Goal: Complete application form: Complete application form

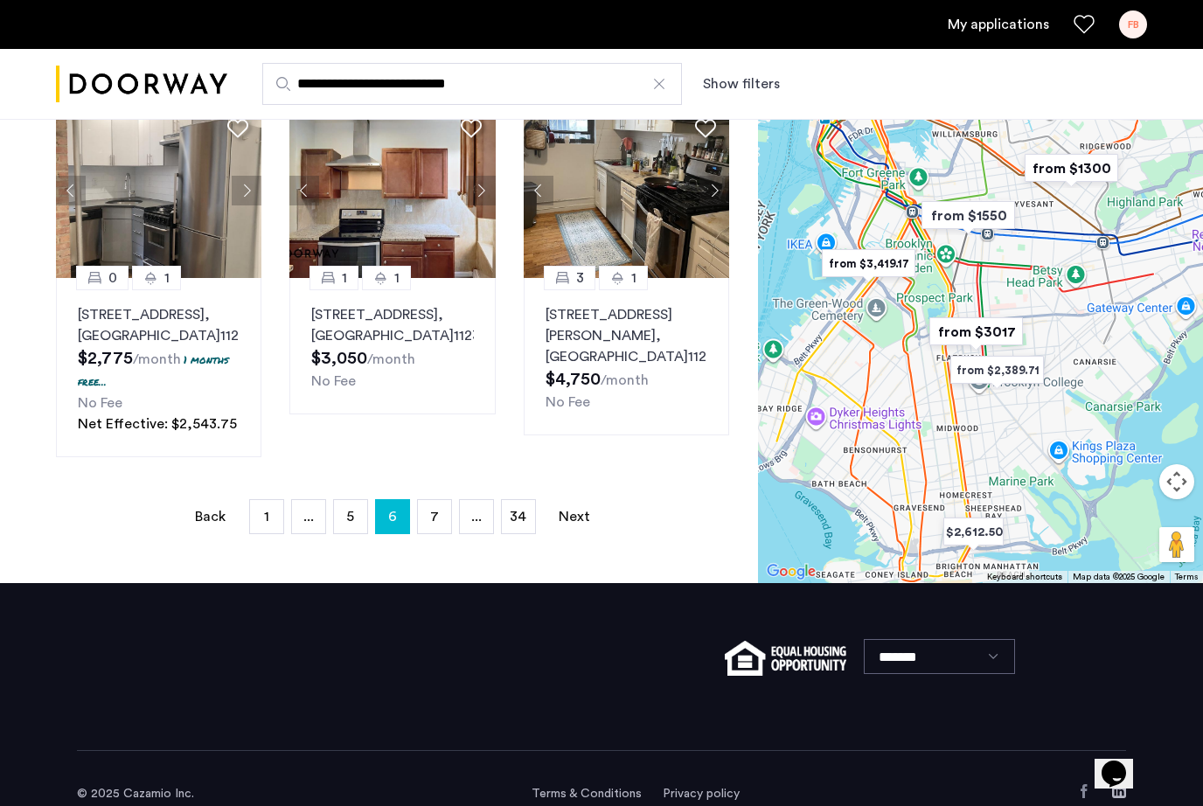
click at [1132, 36] on div "FB" at bounding box center [1133, 24] width 28 height 28
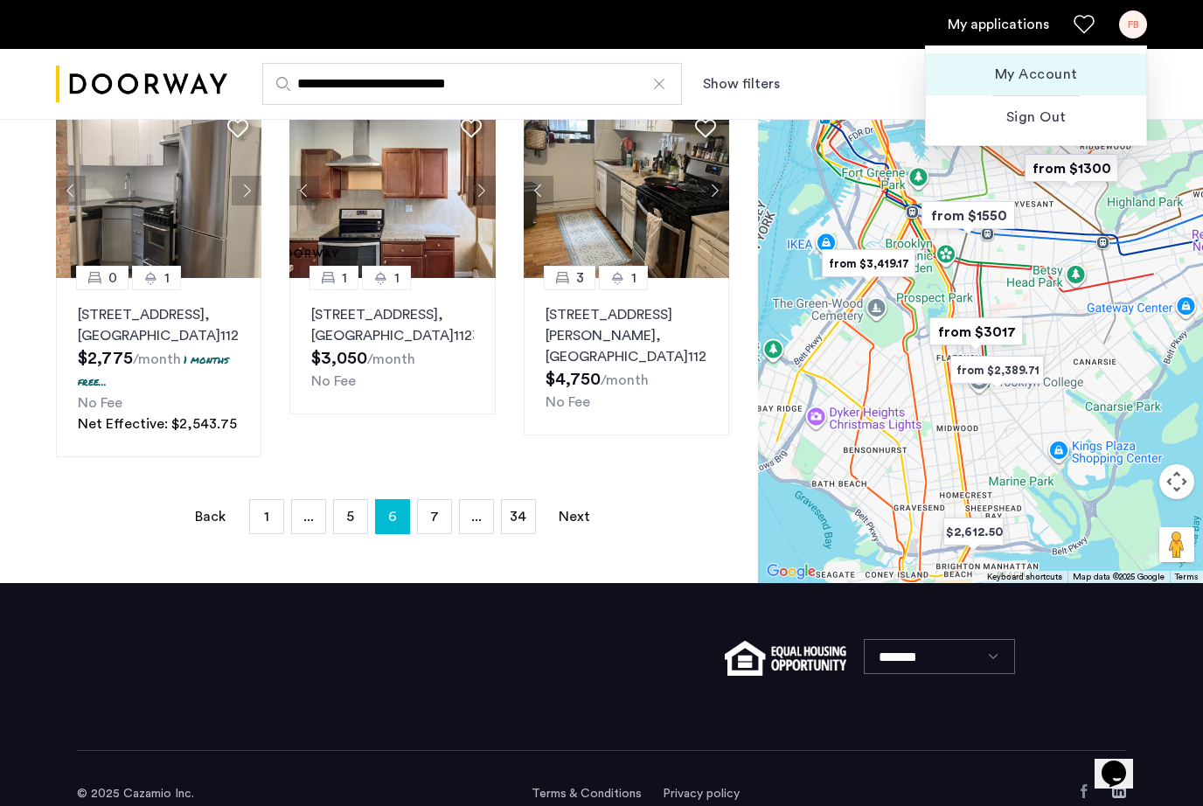
click at [1045, 80] on span "My Account" at bounding box center [1036, 74] width 192 height 21
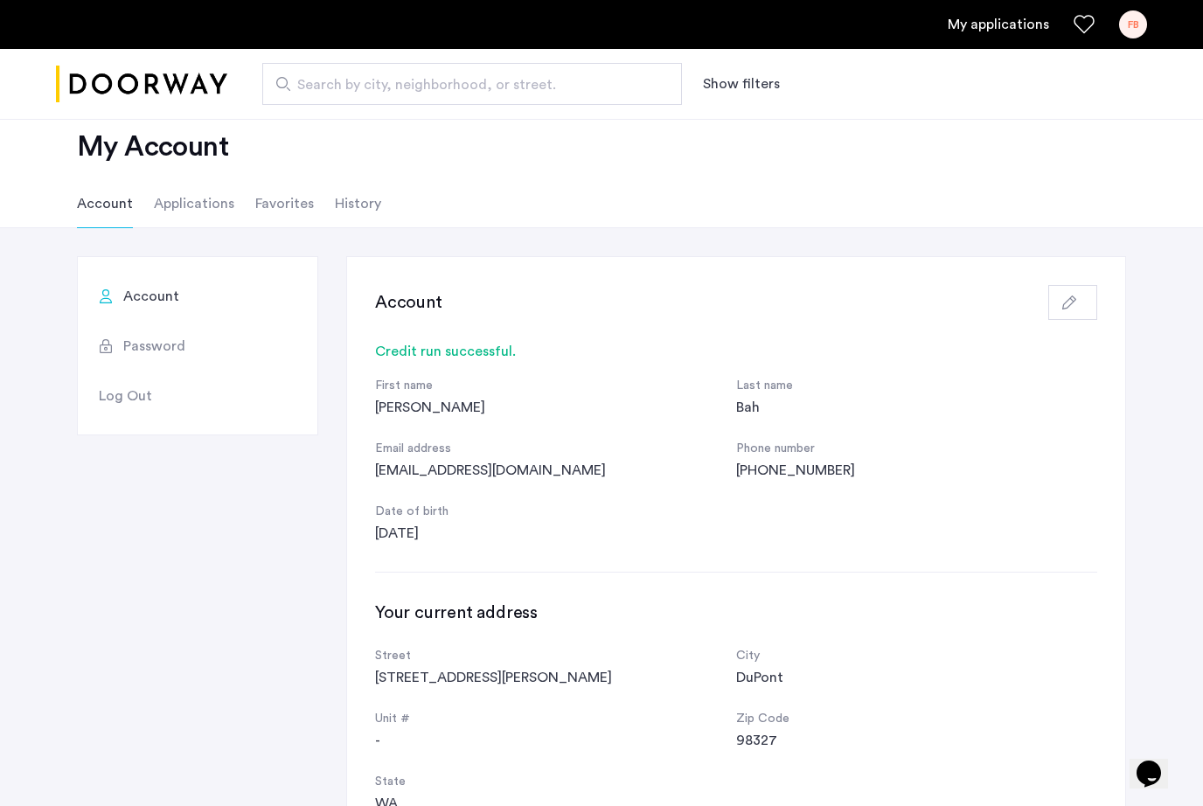
scroll to position [31, 0]
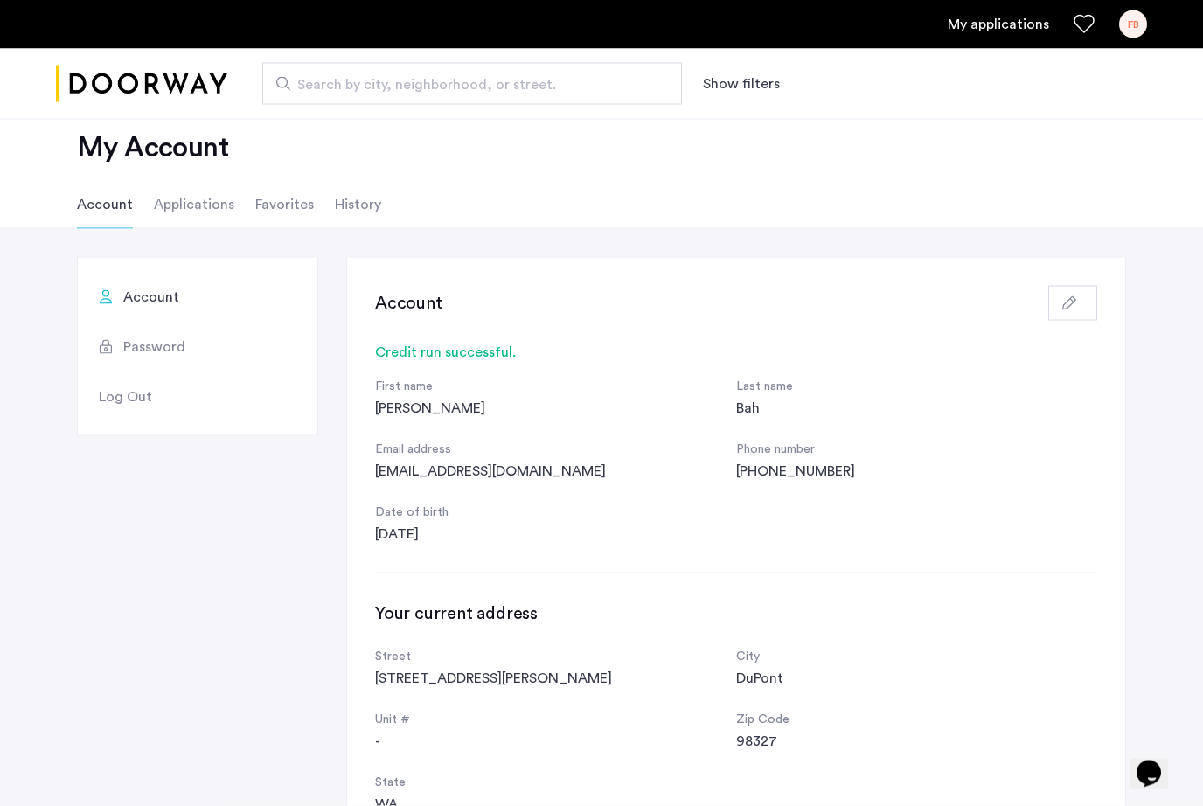
click at [162, 296] on span "Account" at bounding box center [151, 297] width 56 height 21
click at [1094, 303] on button "button" at bounding box center [1072, 303] width 49 height 35
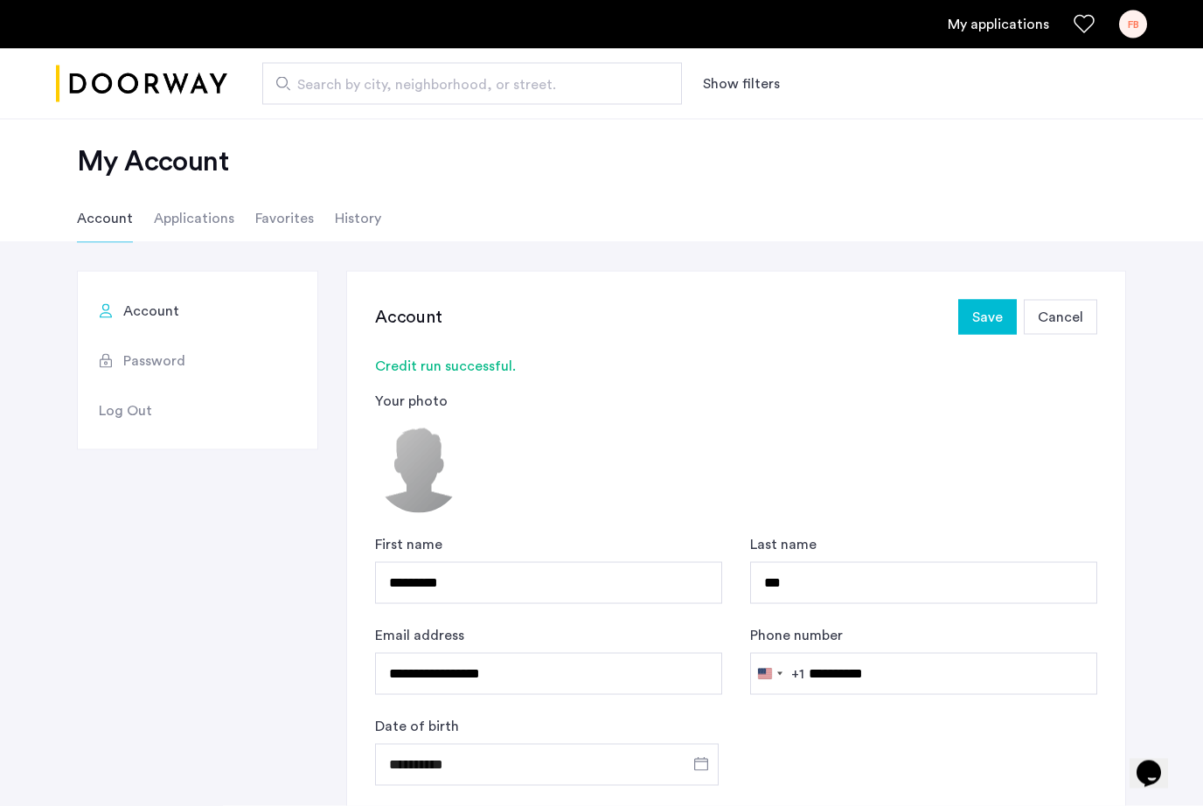
scroll to position [0, 0]
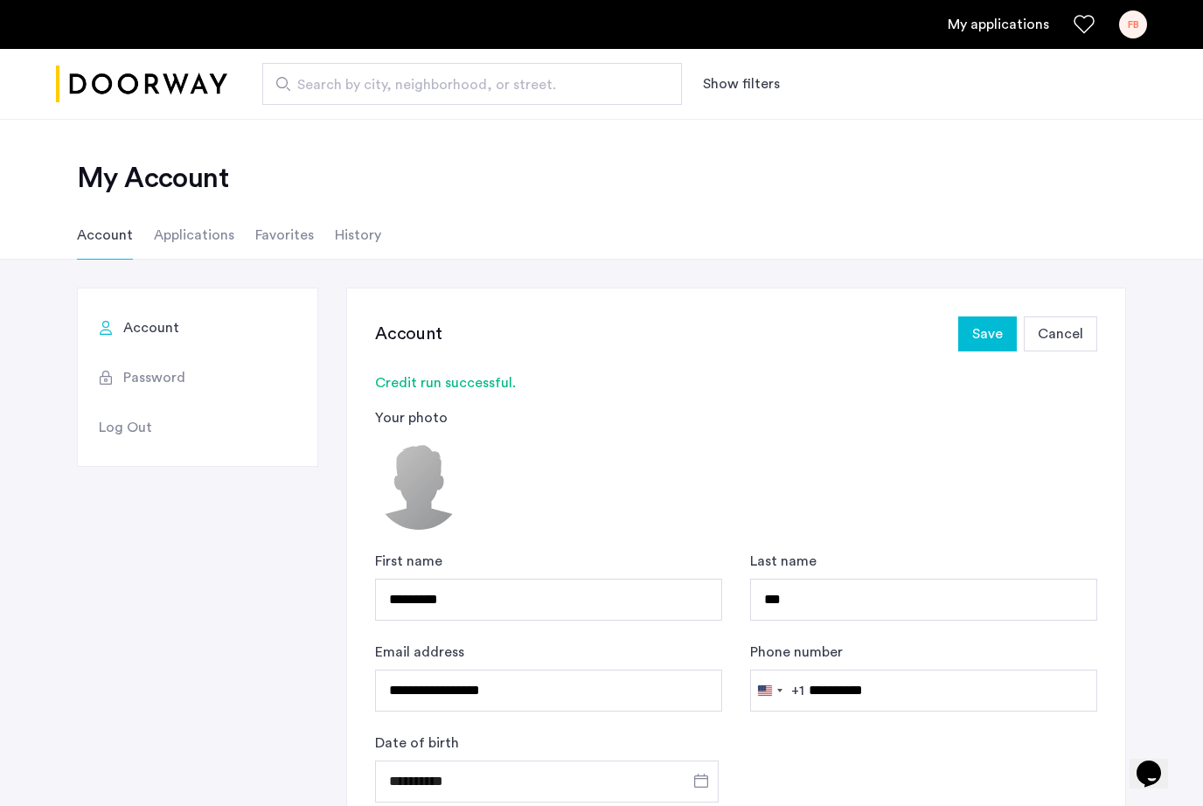
click at [1075, 337] on span "Cancel" at bounding box center [1060, 333] width 45 height 21
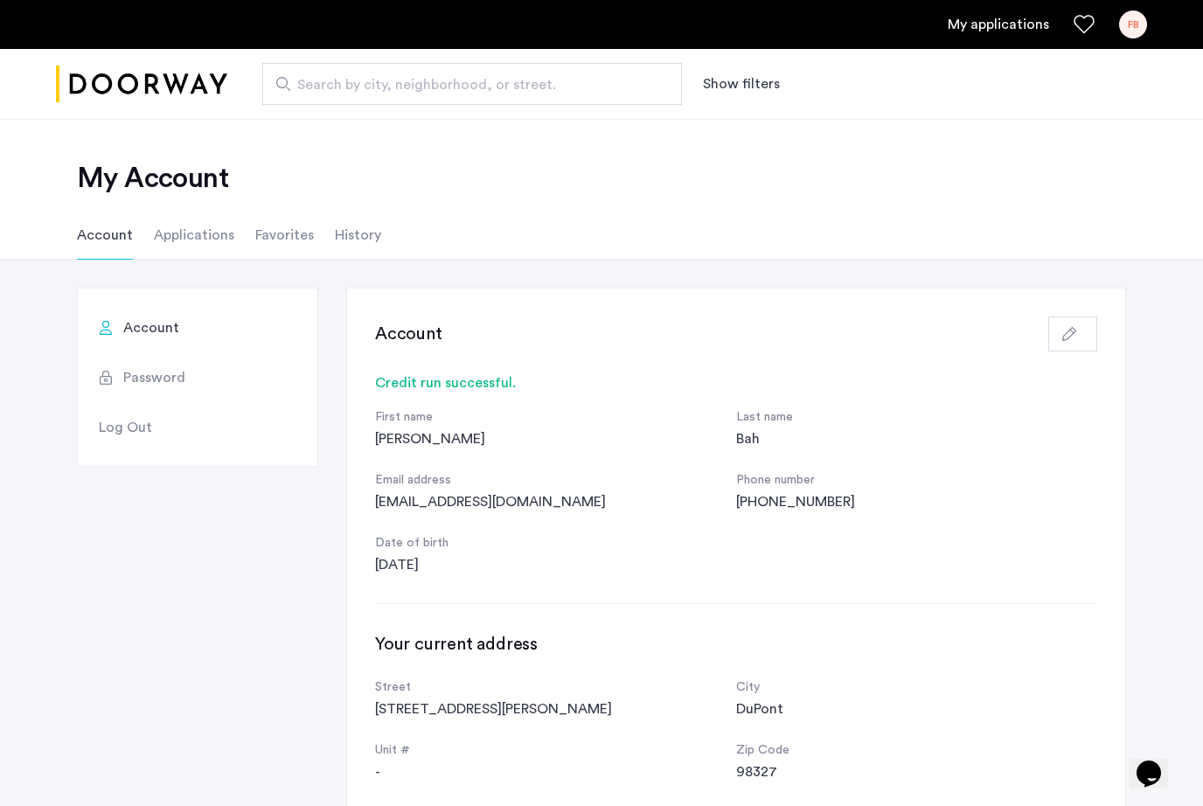
click at [426, 387] on div "Credit run successful." at bounding box center [736, 382] width 722 height 21
click at [208, 252] on li "Applications" at bounding box center [194, 235] width 80 height 49
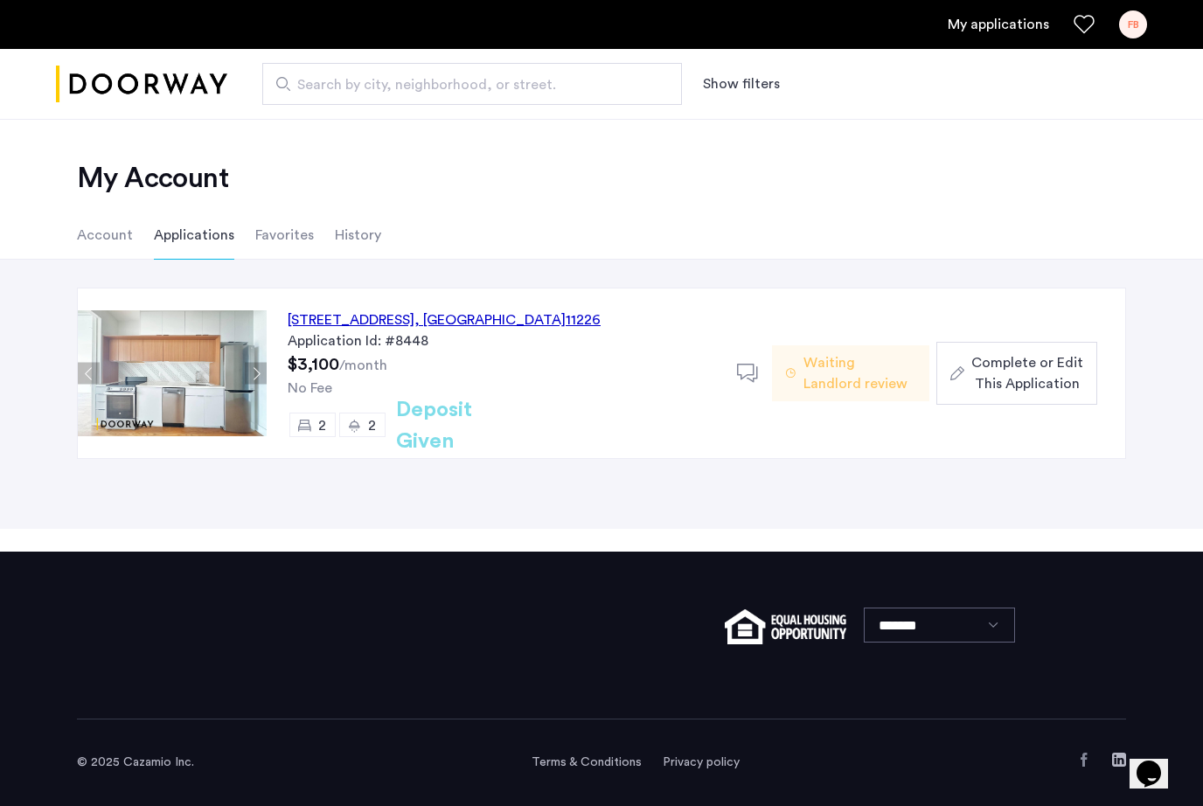
click at [1029, 384] on span "Complete or Edit This Application" at bounding box center [1027, 373] width 112 height 42
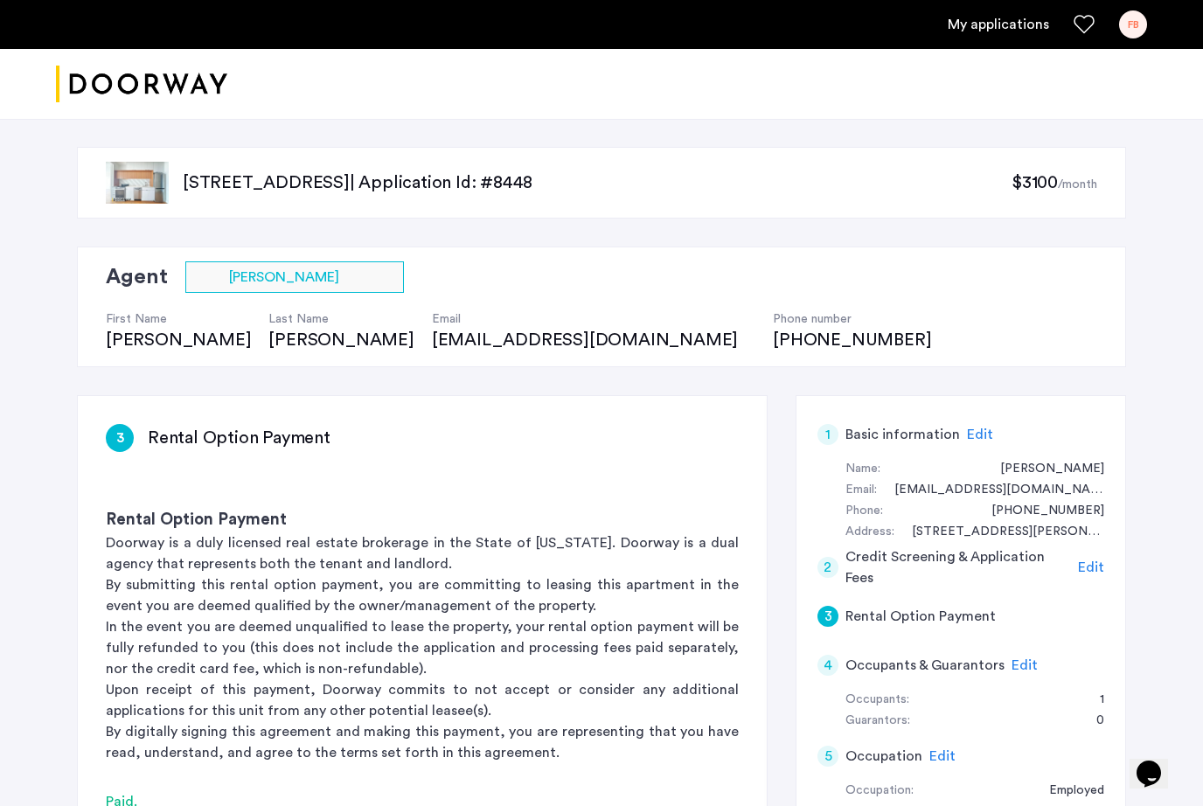
click at [1090, 565] on span "Edit" at bounding box center [1091, 567] width 26 height 14
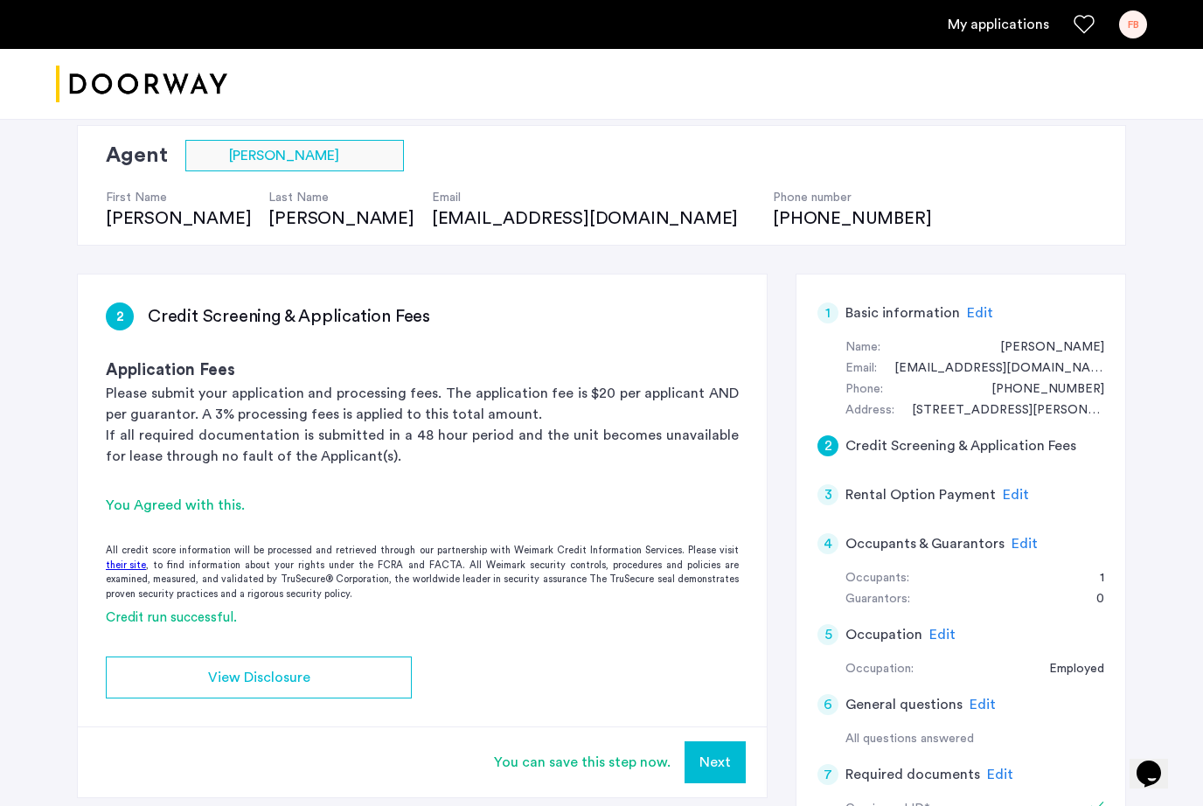
scroll to position [123, 0]
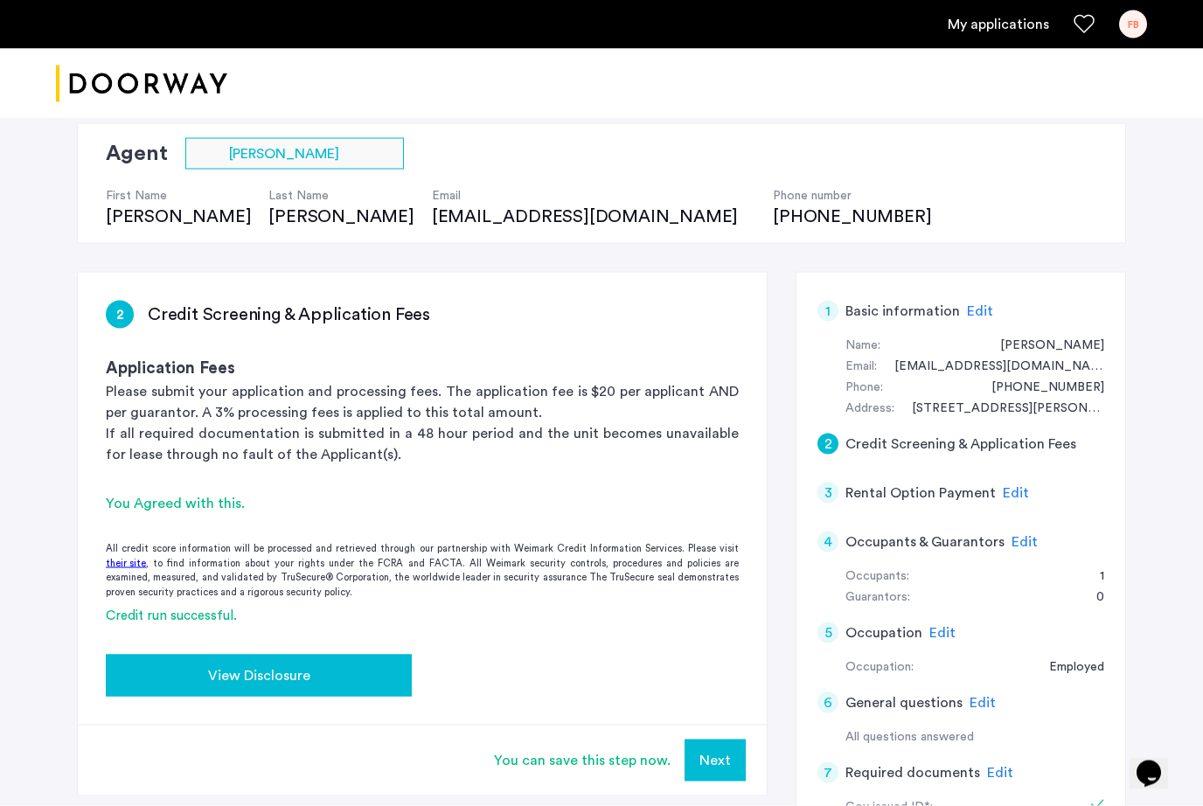
click at [312, 691] on button "View Disclosure" at bounding box center [259, 676] width 306 height 42
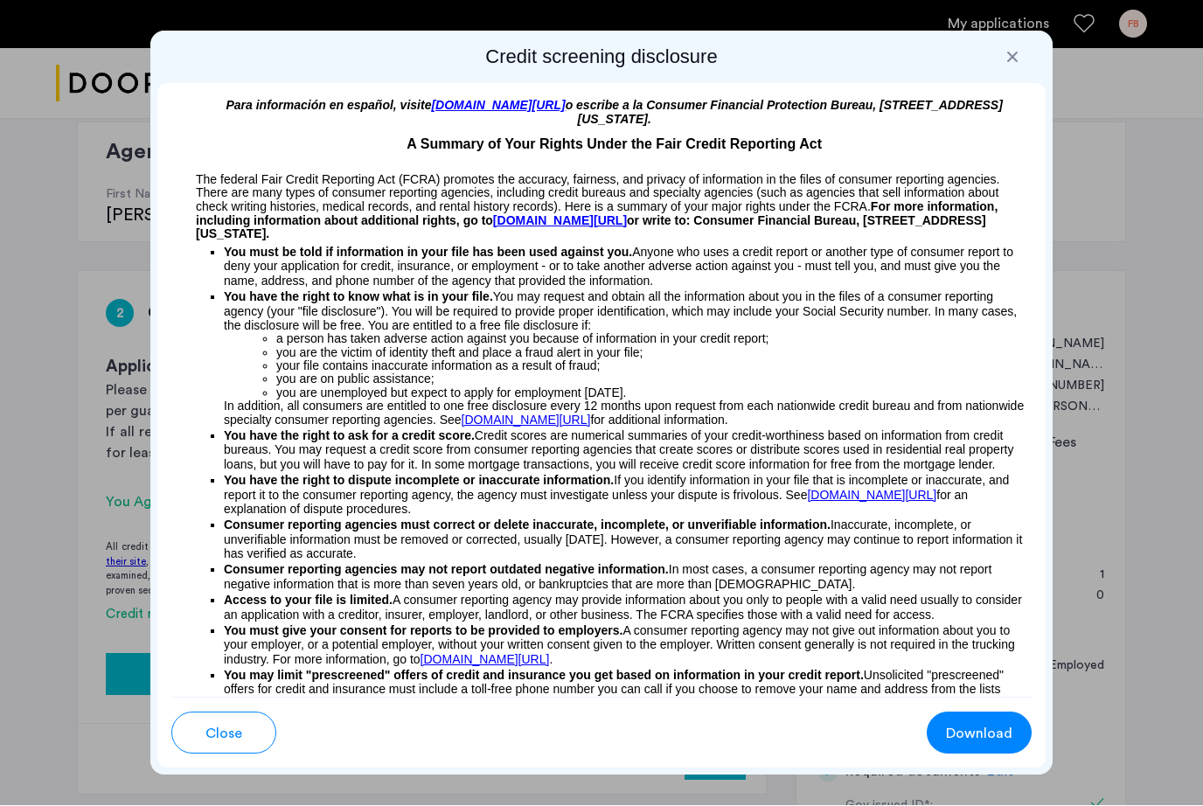
scroll to position [0, 0]
click at [1019, 51] on div at bounding box center [1012, 57] width 17 height 17
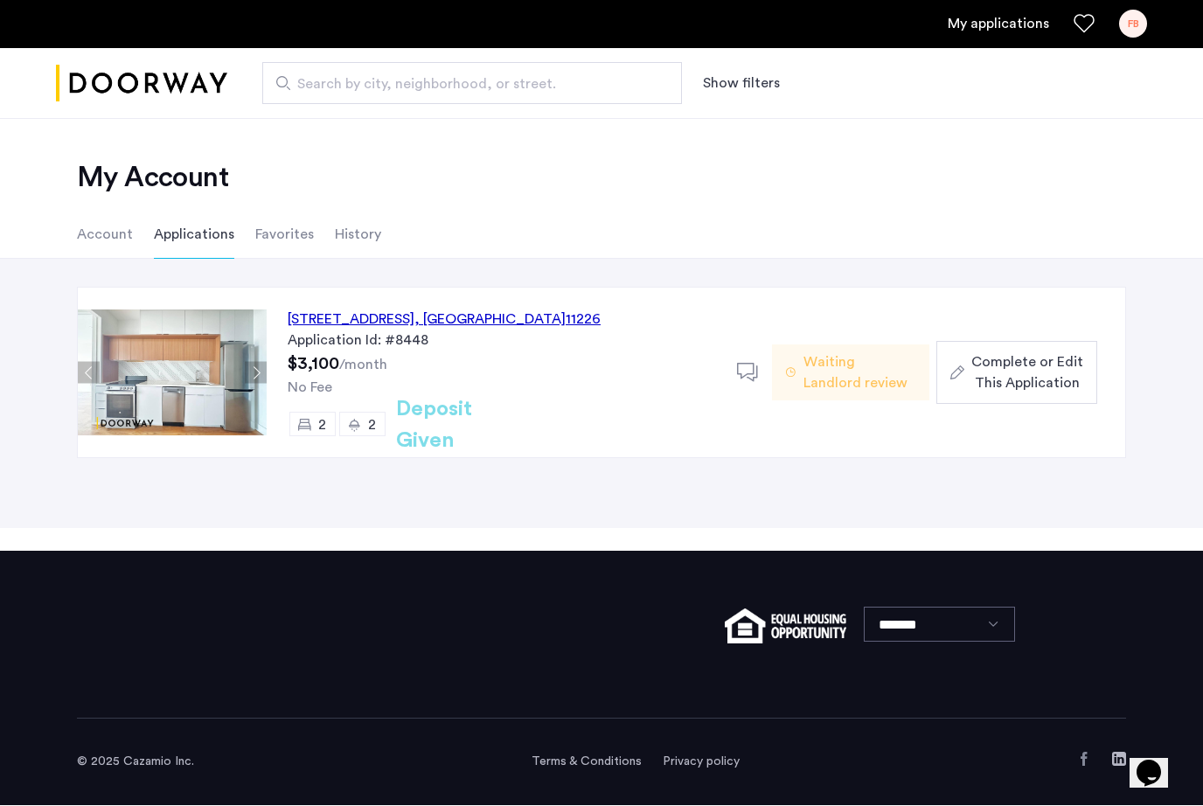
click at [1061, 381] on span "Complete or Edit This Application" at bounding box center [1027, 373] width 112 height 42
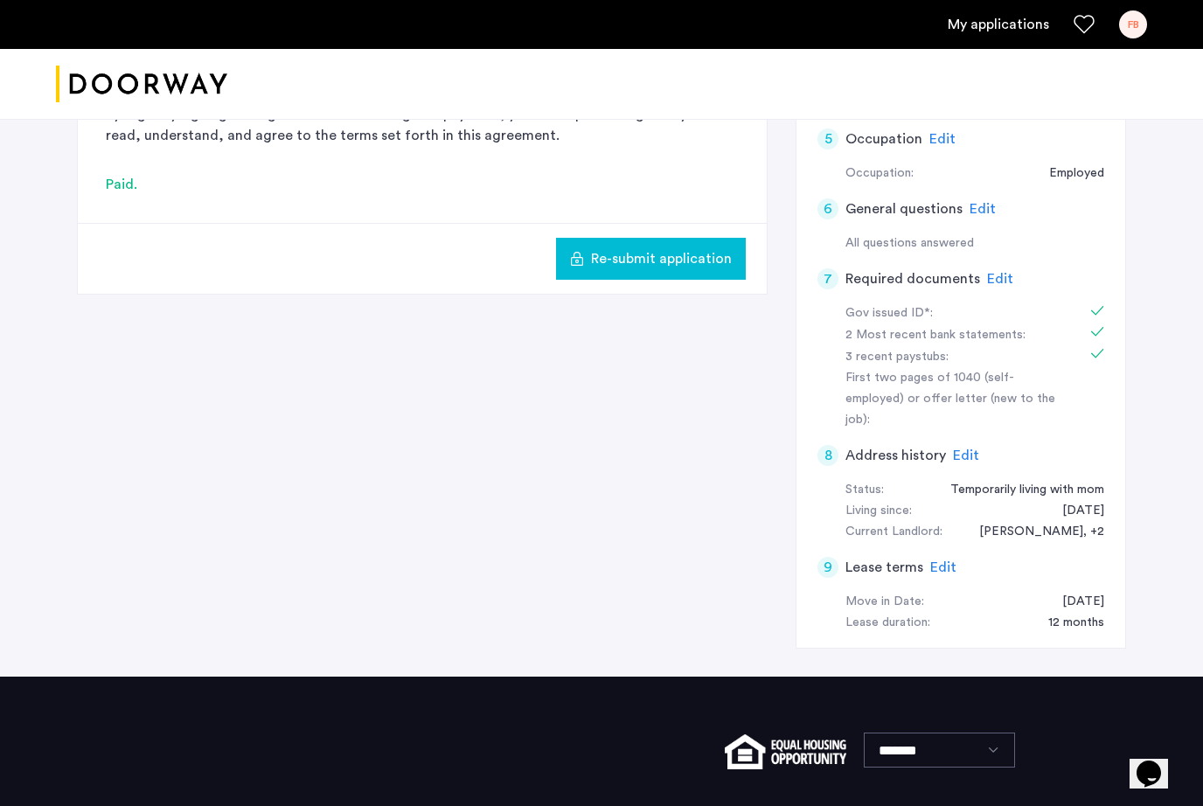
scroll to position [616, 0]
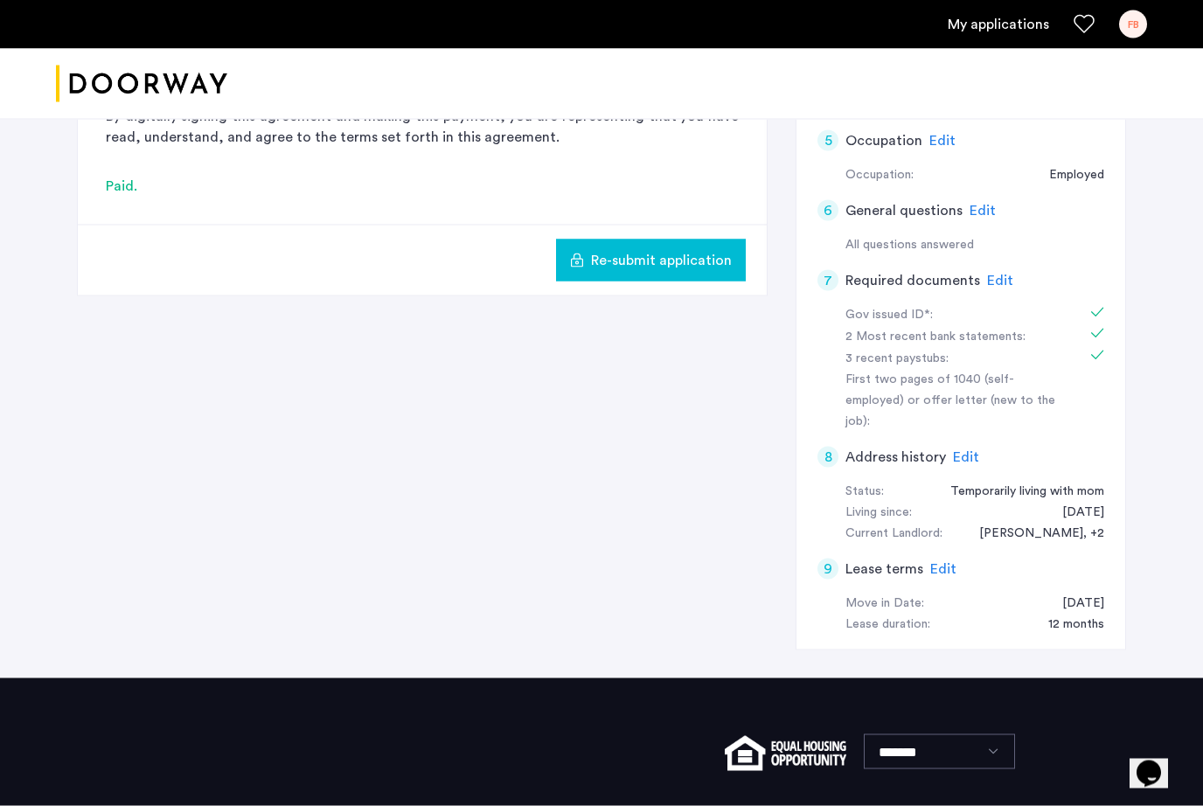
click at [991, 277] on span "Edit" at bounding box center [1000, 281] width 26 height 14
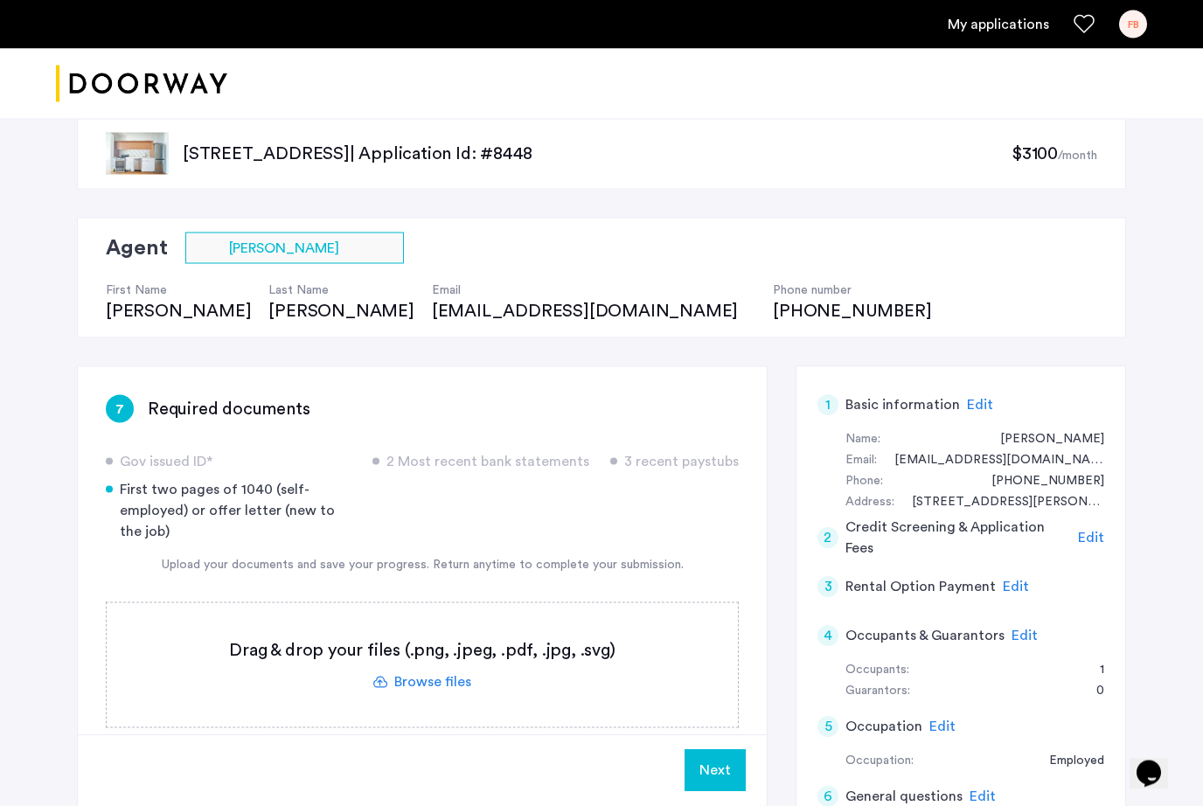
scroll to position [31, 0]
click at [431, 684] on label at bounding box center [422, 664] width 631 height 124
click at [0, 0] on input "file" at bounding box center [0, 0] width 0 height 0
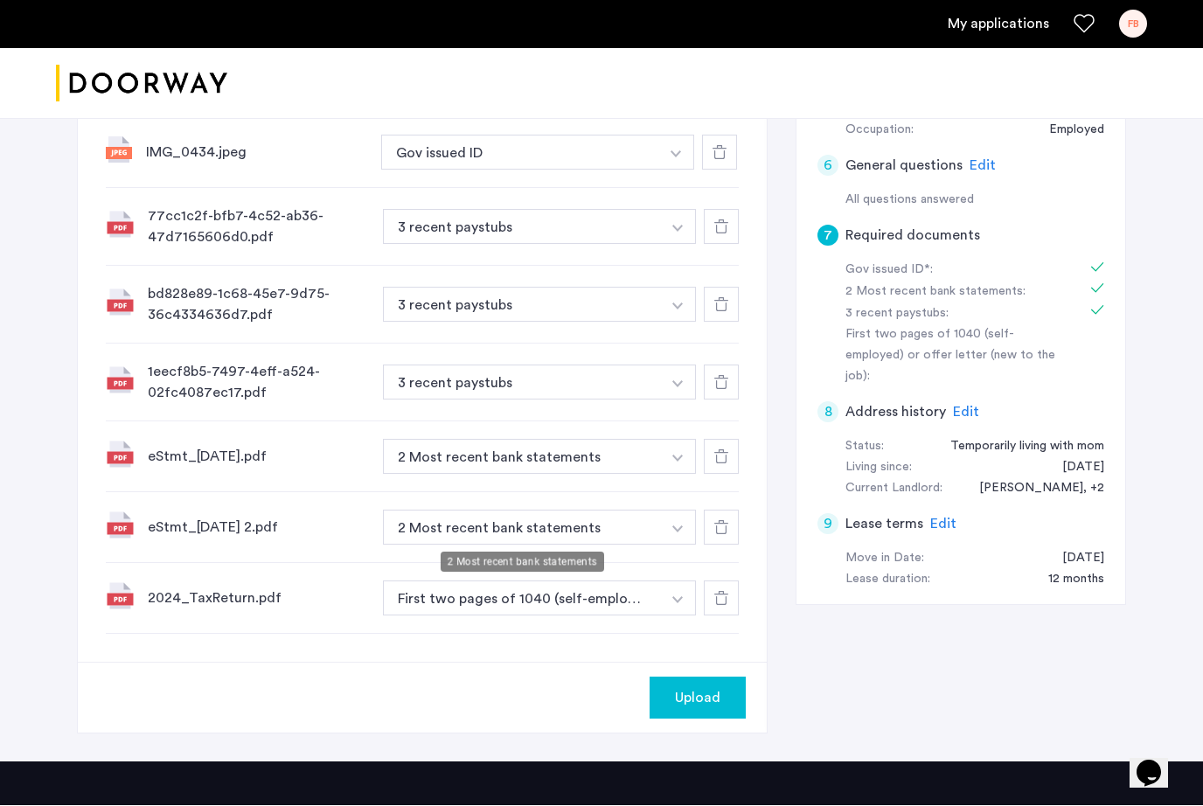
scroll to position [661, 0]
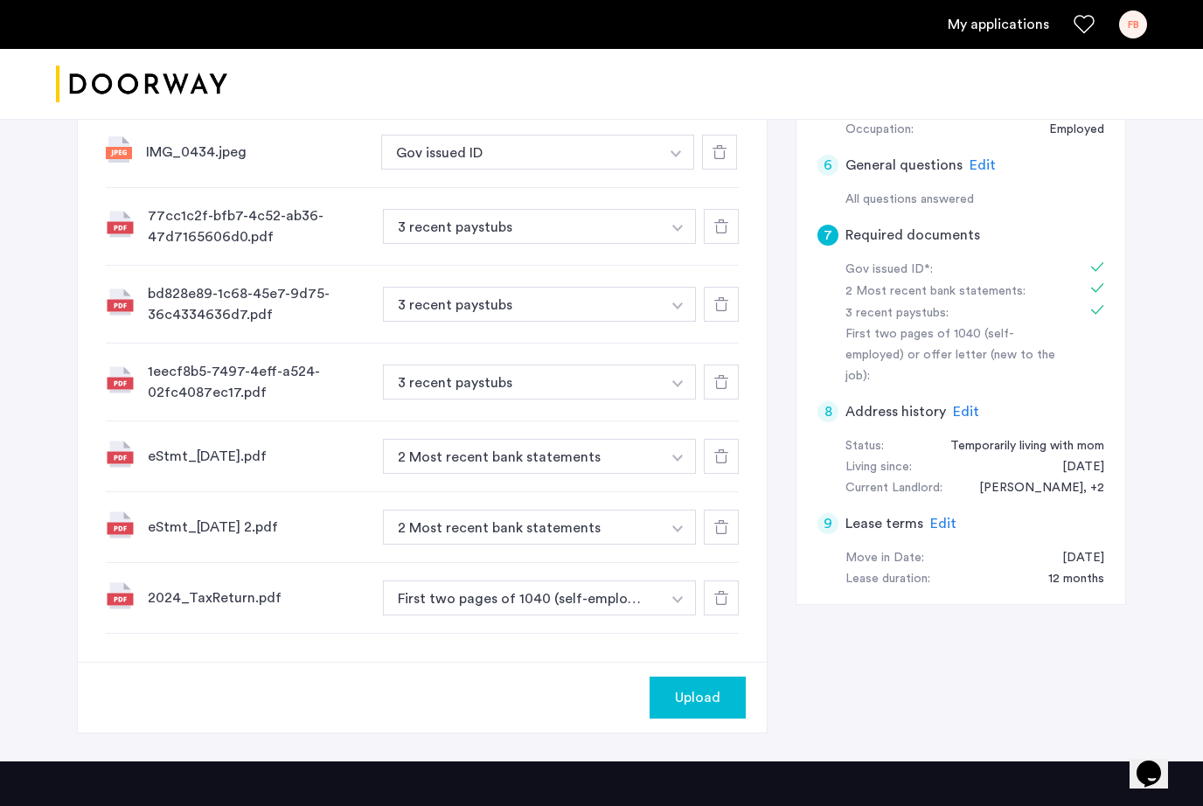
click at [699, 706] on span "Upload" at bounding box center [697, 697] width 45 height 21
